Goal: Transaction & Acquisition: Subscribe to service/newsletter

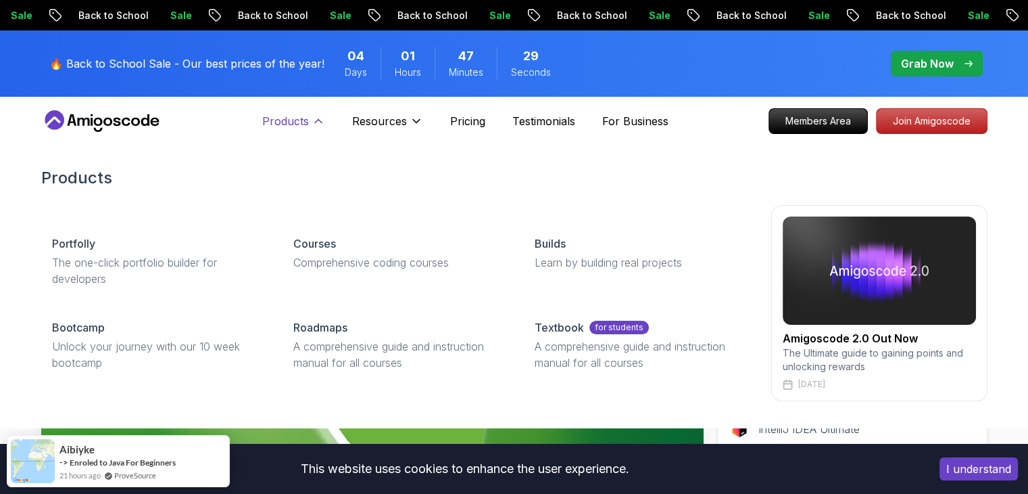
click at [311, 129] on button "Products" at bounding box center [293, 126] width 63 height 27
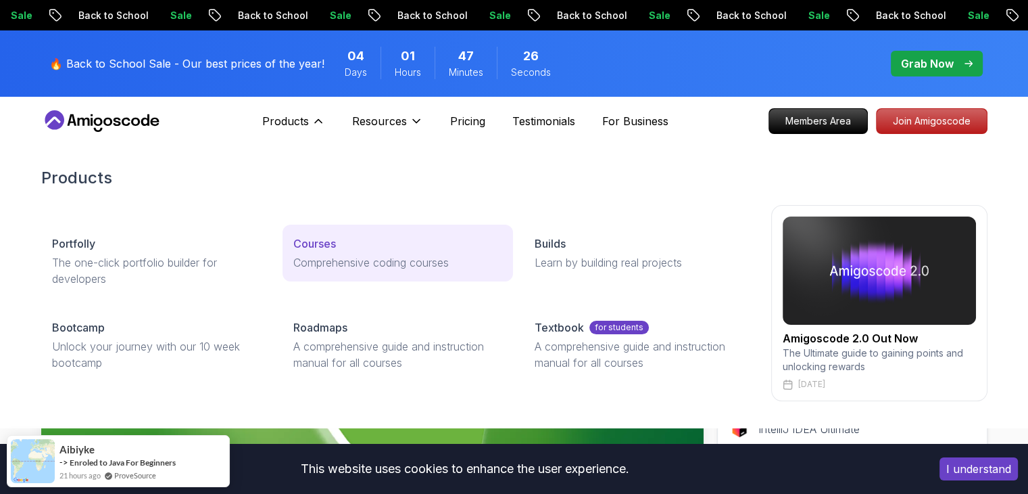
click at [303, 270] on p "Comprehensive coding courses" at bounding box center [397, 262] width 209 height 16
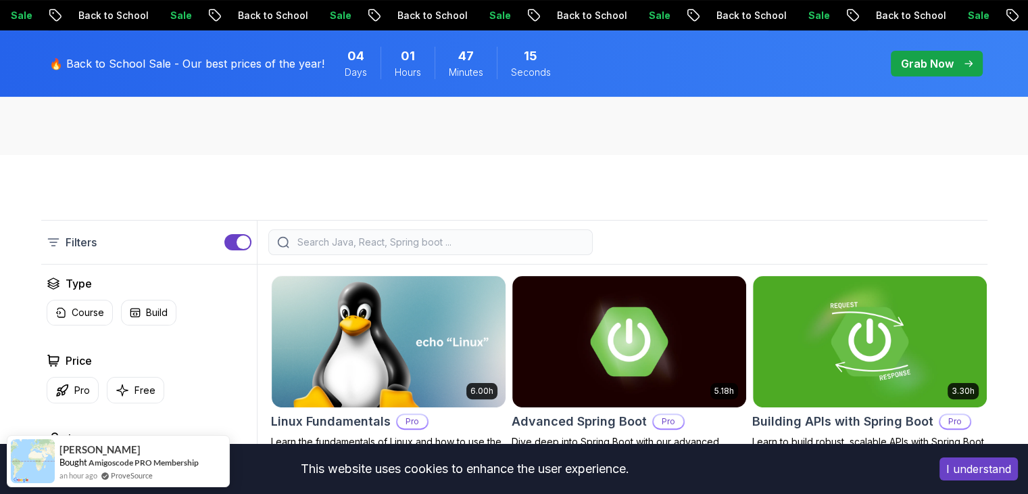
scroll to position [225, 0]
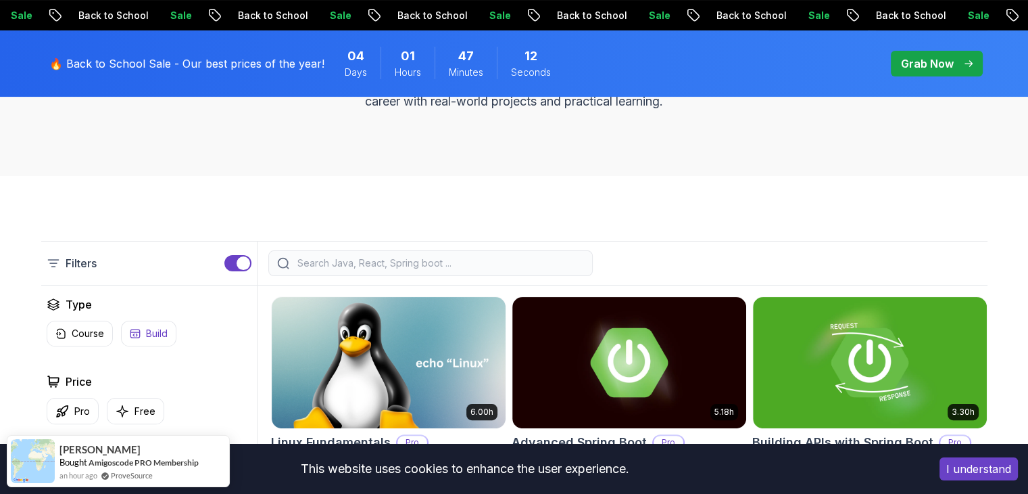
click at [141, 334] on button "Build" at bounding box center [148, 334] width 55 height 26
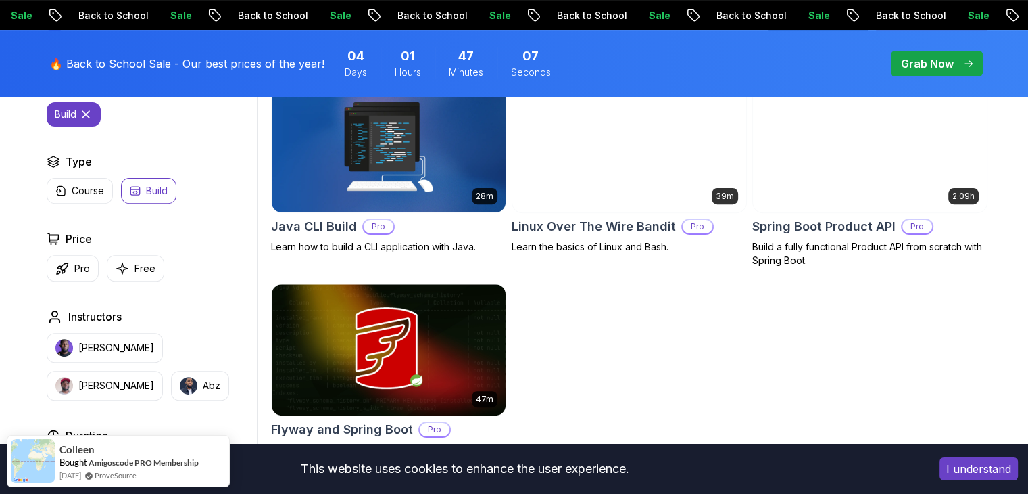
scroll to position [450, 0]
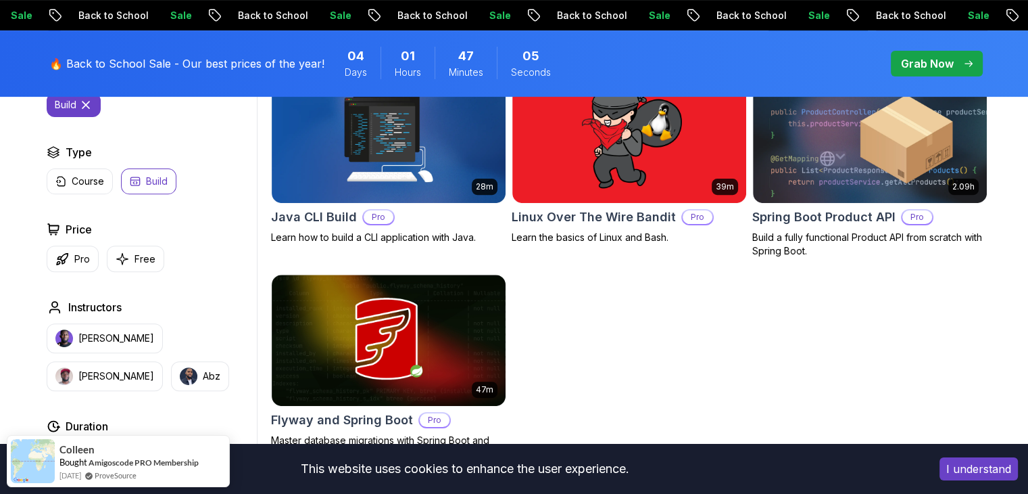
click at [87, 112] on button "build" at bounding box center [74, 105] width 54 height 24
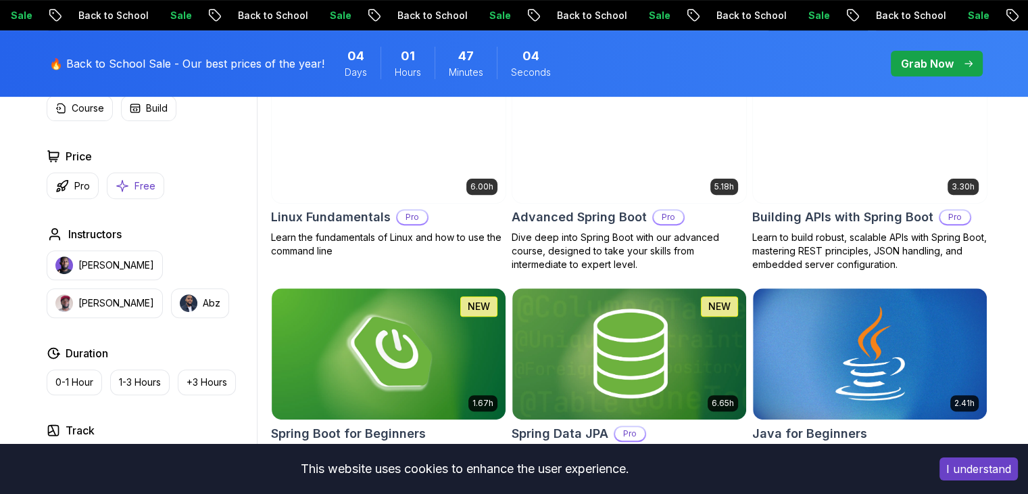
scroll to position [225, 0]
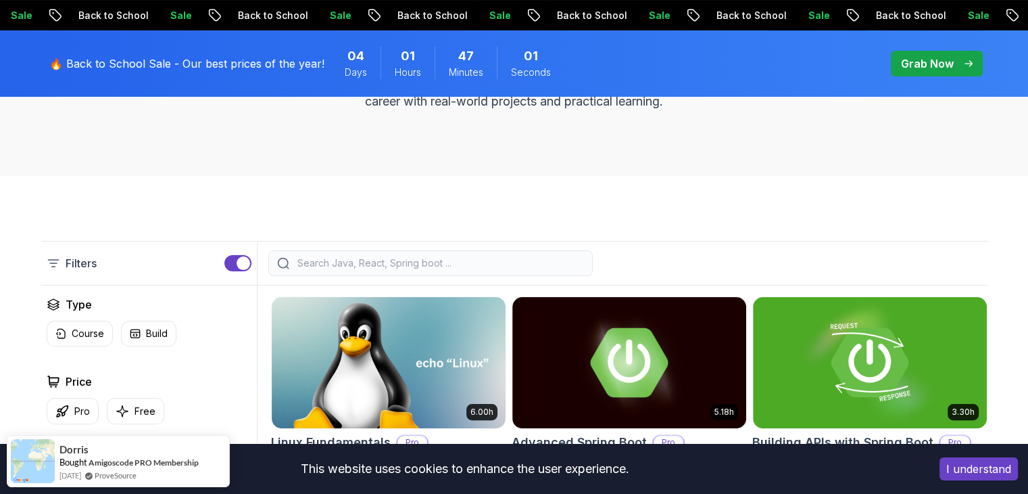
click at [112, 75] on div "🔥 Back to School Sale - Our best prices of the year! 04 Days 01 Hours 47 Minute…" at bounding box center [306, 64] width 523 height 50
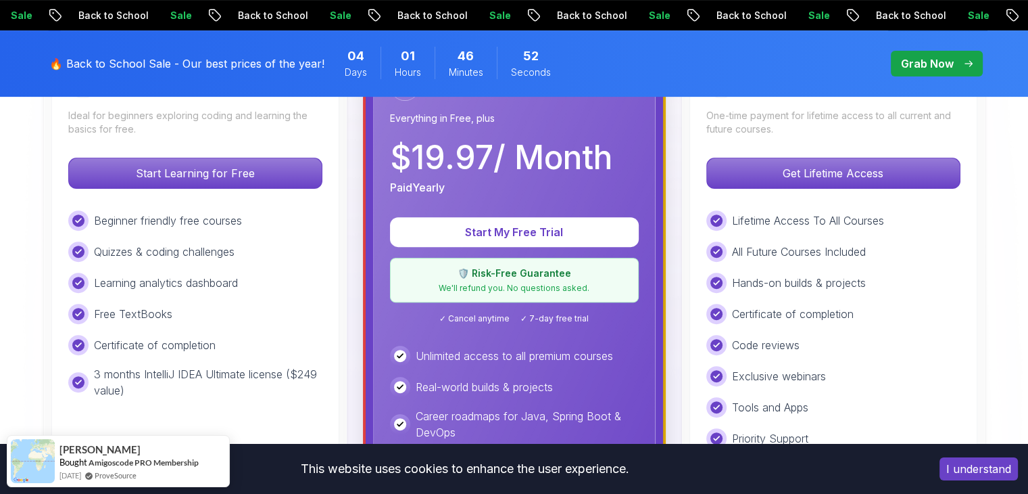
scroll to position [225, 0]
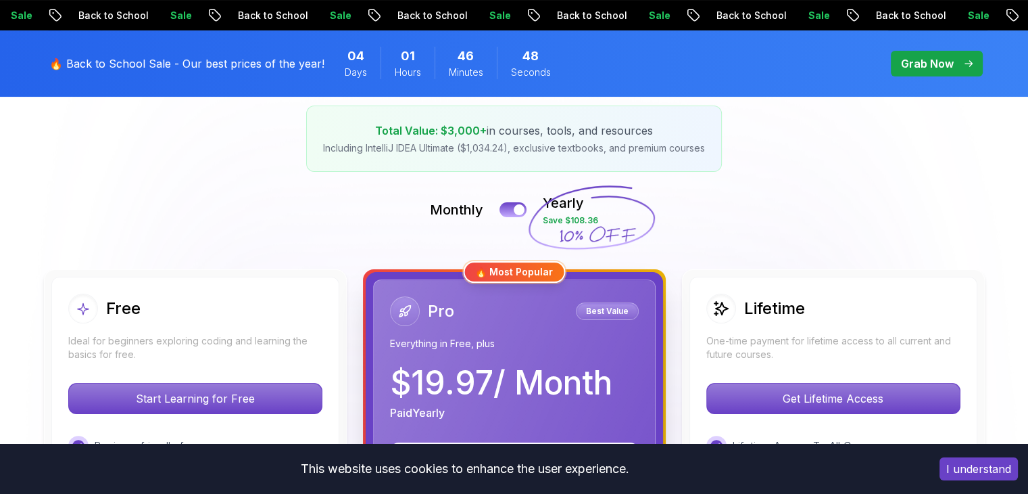
click at [288, 321] on div "Free" at bounding box center [195, 308] width 254 height 30
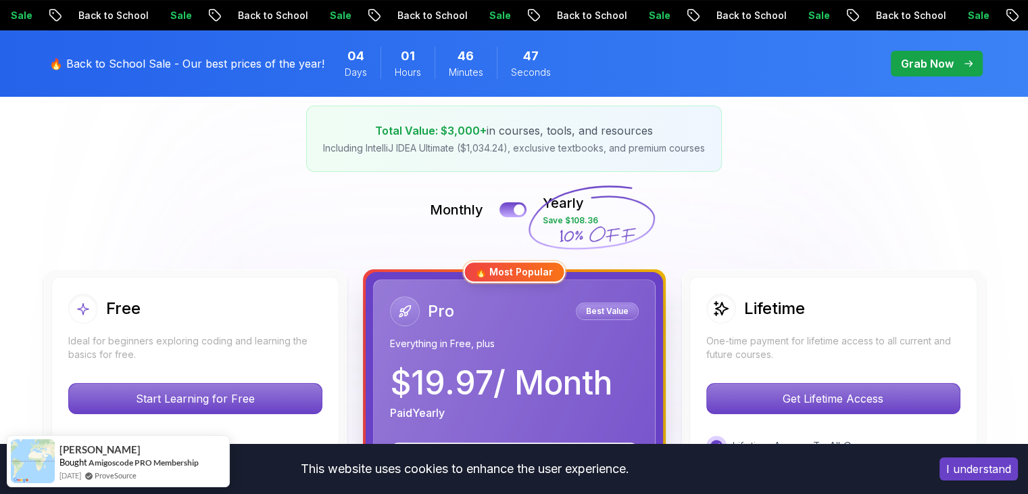
scroll to position [450, 0]
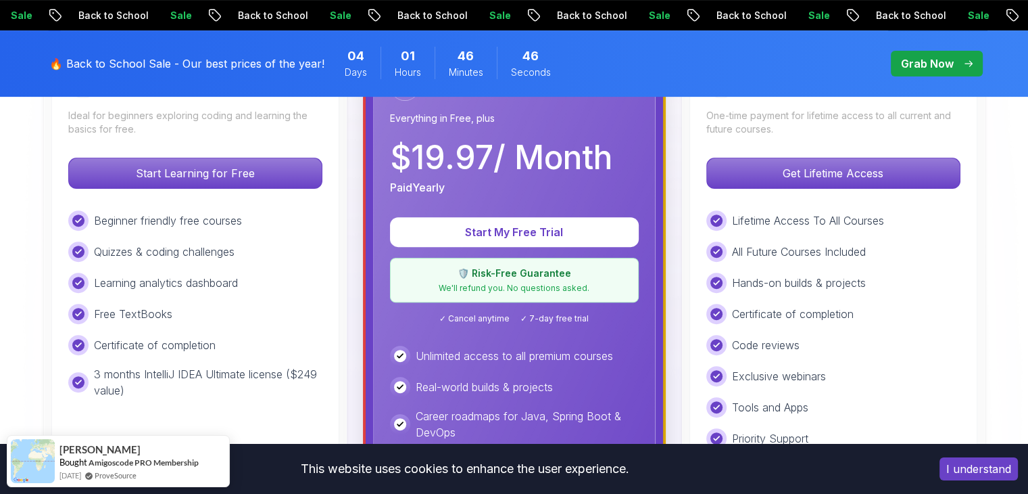
click at [237, 276] on p "Learning analytics dashboard" at bounding box center [166, 283] width 144 height 16
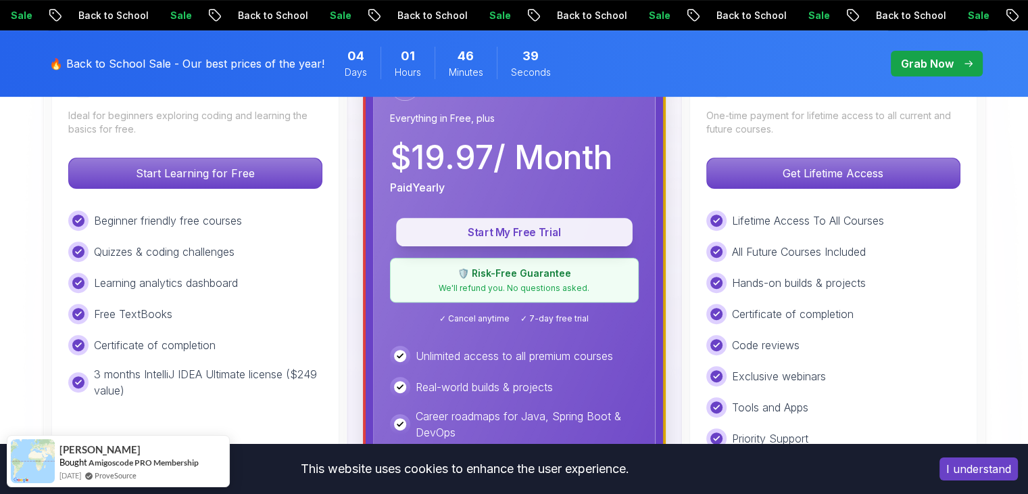
click at [515, 231] on p "Start My Free Trial" at bounding box center [515, 232] width 206 height 16
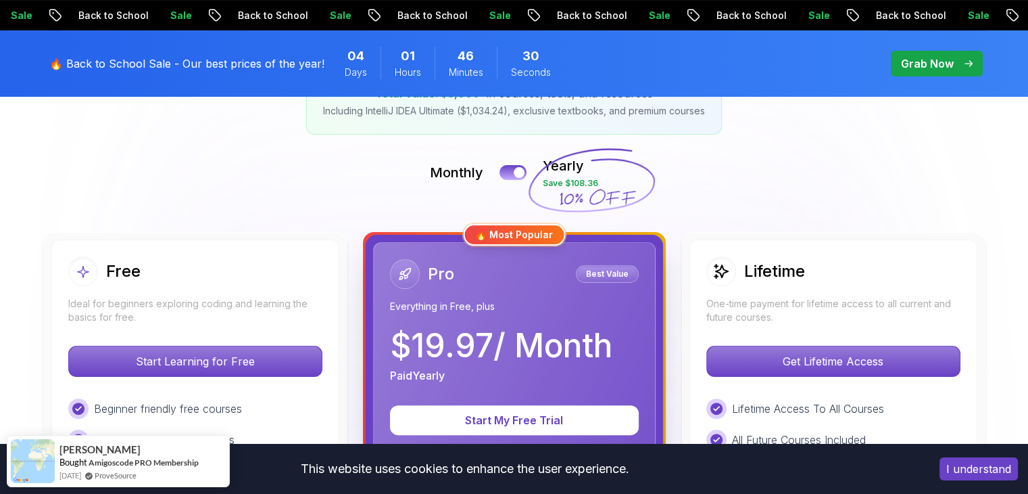
scroll to position [224, 0]
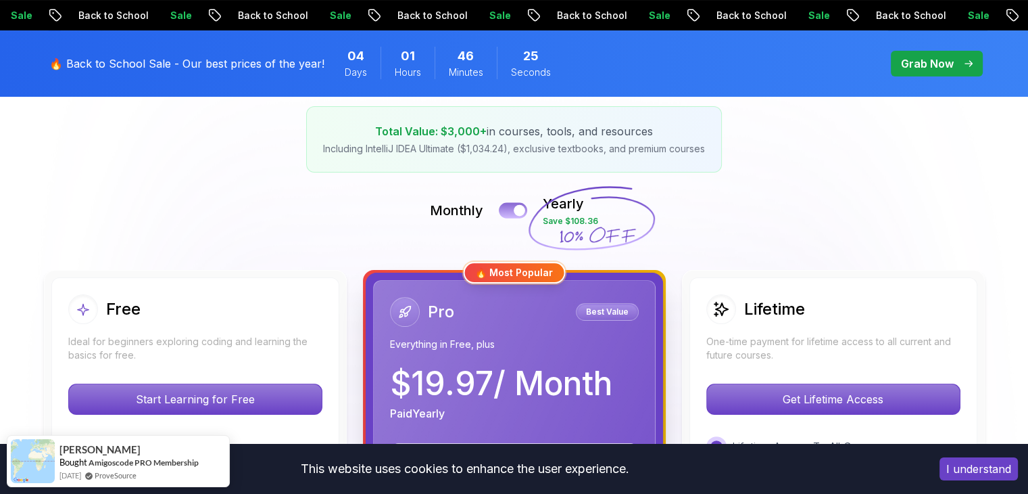
click at [519, 208] on div at bounding box center [519, 210] width 11 height 11
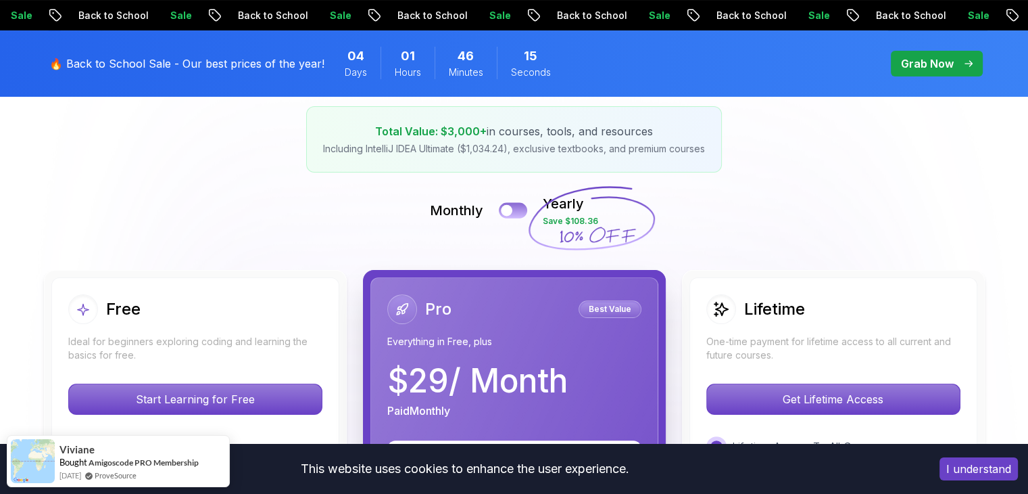
click at [511, 214] on div at bounding box center [506, 210] width 11 height 11
